Goal: Information Seeking & Learning: Check status

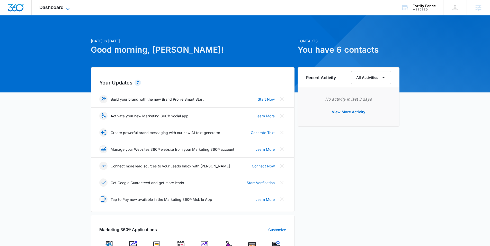
click at [55, 7] on span "Dashboard" at bounding box center [51, 7] width 24 height 5
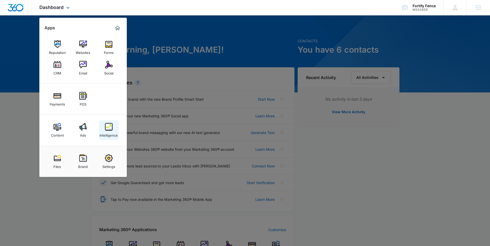
click at [110, 129] on img at bounding box center [109, 127] width 8 height 8
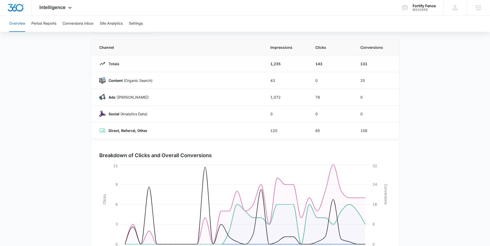
scroll to position [13, 0]
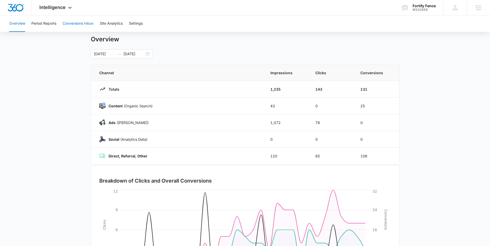
click at [74, 22] on button "Conversions Inbox" at bounding box center [78, 23] width 31 height 16
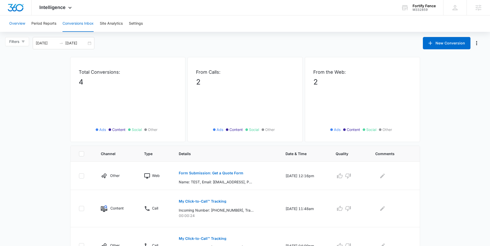
click at [22, 24] on button "Overview" at bounding box center [17, 23] width 16 height 16
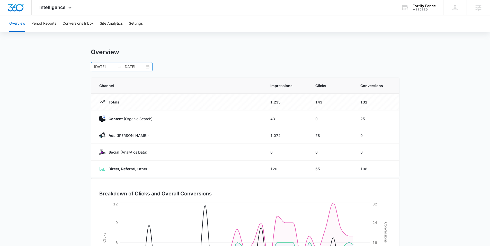
drag, startPoint x: 144, startPoint y: 67, endPoint x: 147, endPoint y: 67, distance: 3.1
click at [143, 67] on input "[DATE]" at bounding box center [133, 67] width 21 height 6
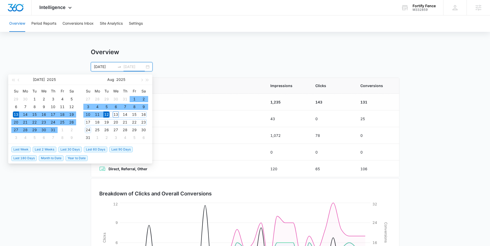
type input "[DATE]"
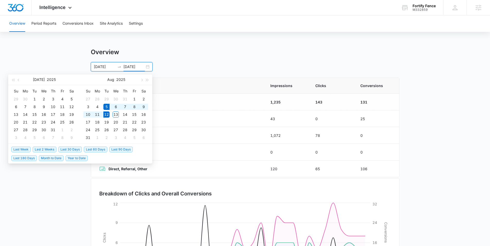
click at [20, 150] on span "Last Week" at bounding box center [20, 150] width 19 height 6
type input "[DATE]"
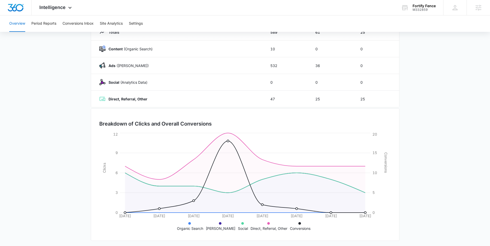
scroll to position [72, 0]
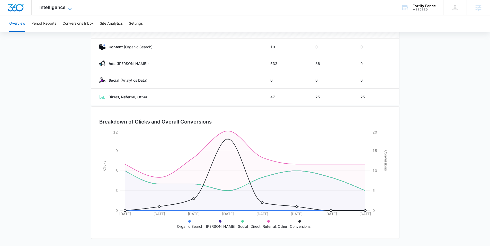
click at [52, 7] on span "Intelligence" at bounding box center [52, 7] width 26 height 5
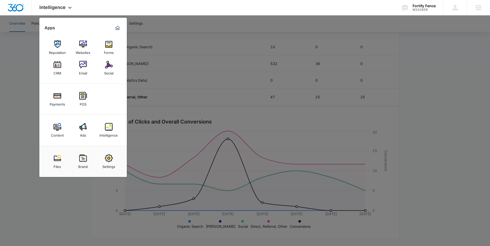
click at [4, 66] on div at bounding box center [245, 123] width 490 height 246
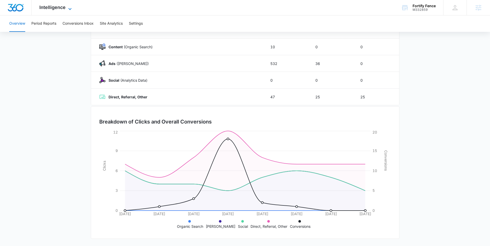
click at [62, 9] on span "Intelligence" at bounding box center [52, 7] width 26 height 5
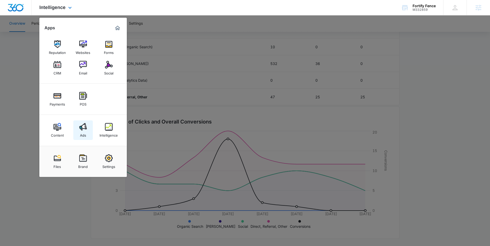
click at [82, 129] on img at bounding box center [83, 127] width 8 height 8
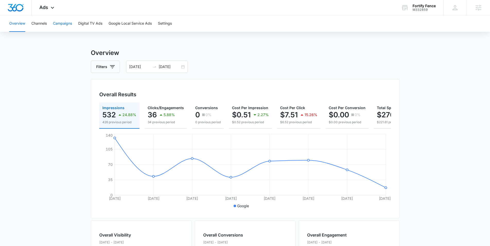
click at [61, 27] on button "Campaigns" at bounding box center [62, 23] width 19 height 16
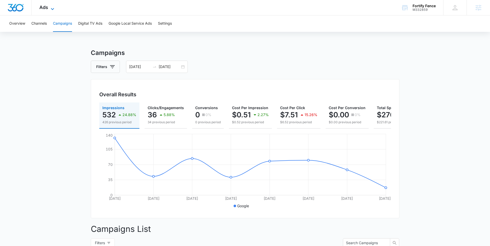
click at [45, 8] on span "Ads" at bounding box center [43, 7] width 9 height 5
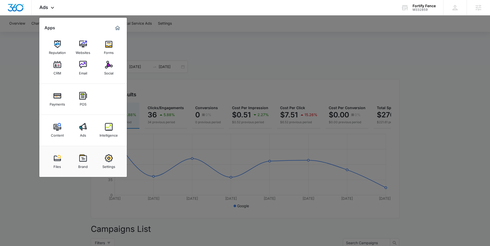
click at [15, 49] on div at bounding box center [245, 123] width 490 height 246
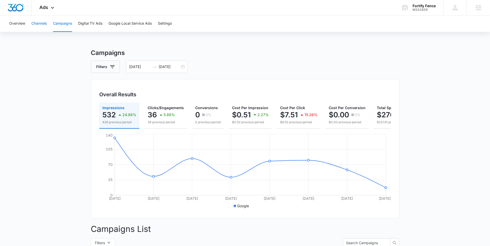
click at [39, 22] on button "Channels" at bounding box center [38, 23] width 15 height 16
